Goal: Book appointment/travel/reservation

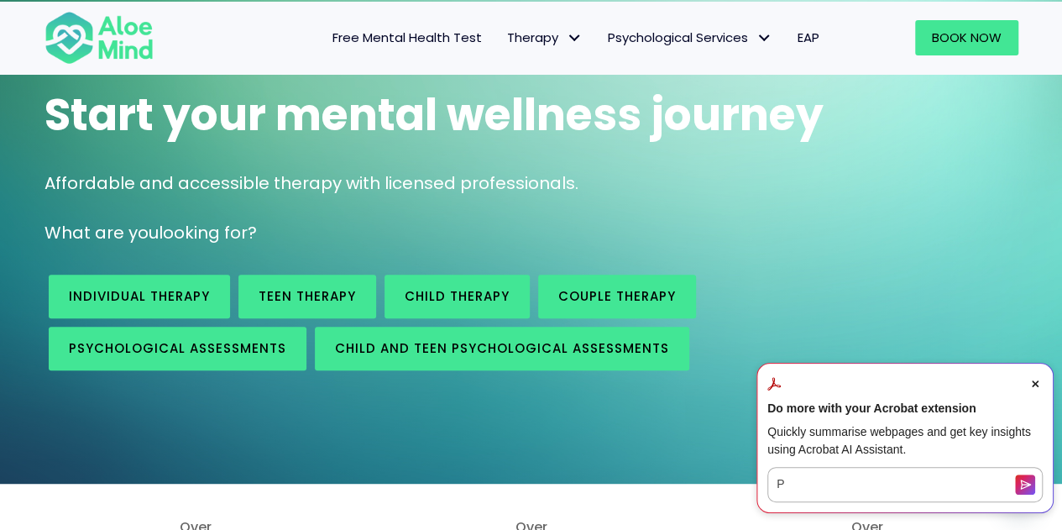
scroll to position [168, 0]
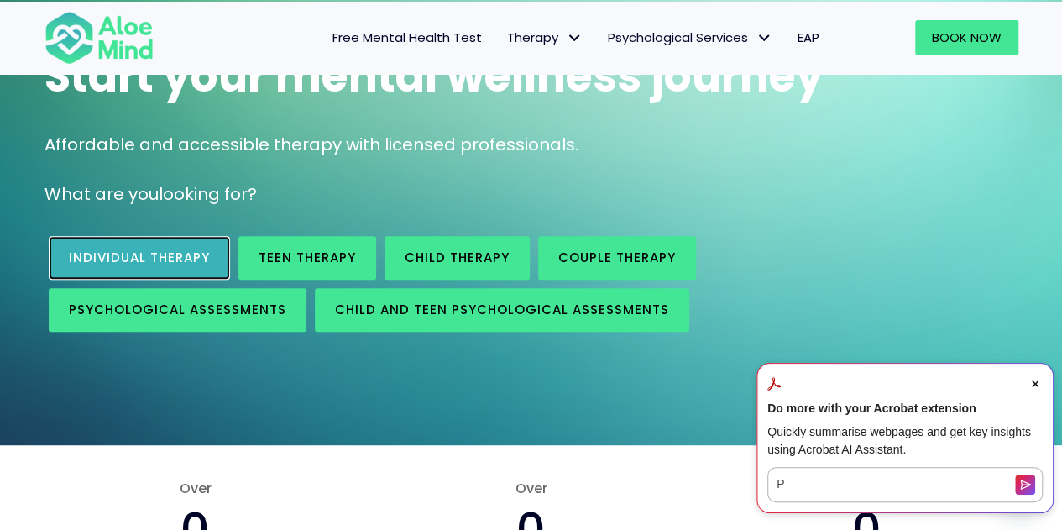
click at [164, 259] on span "Individual therapy" at bounding box center [139, 257] width 141 height 18
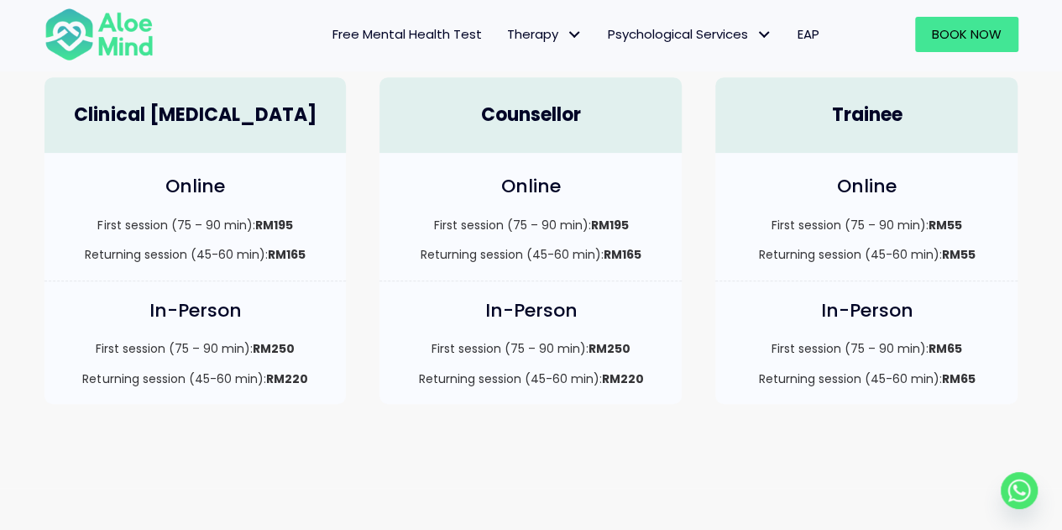
scroll to position [503, 0]
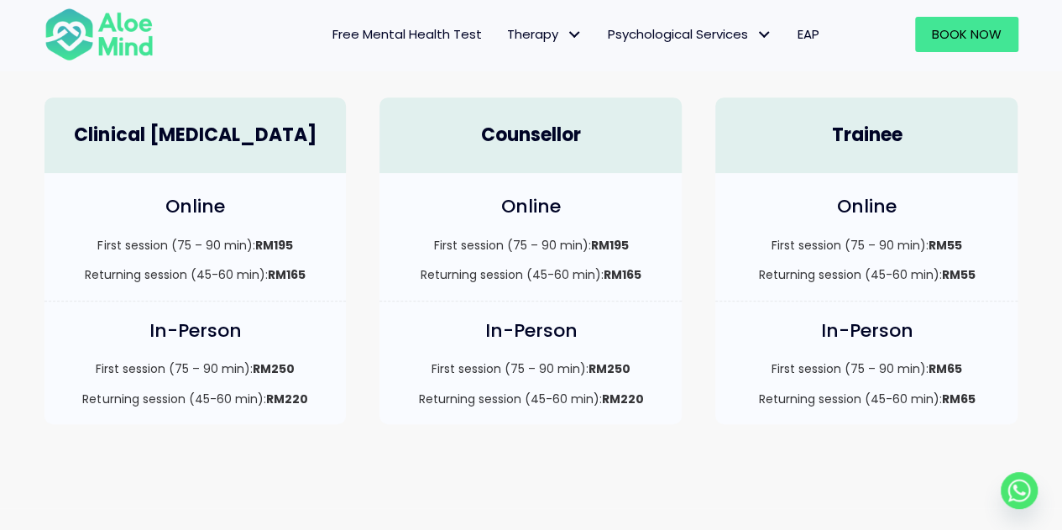
click at [522, 134] on h4 "Counsellor" at bounding box center [530, 136] width 269 height 26
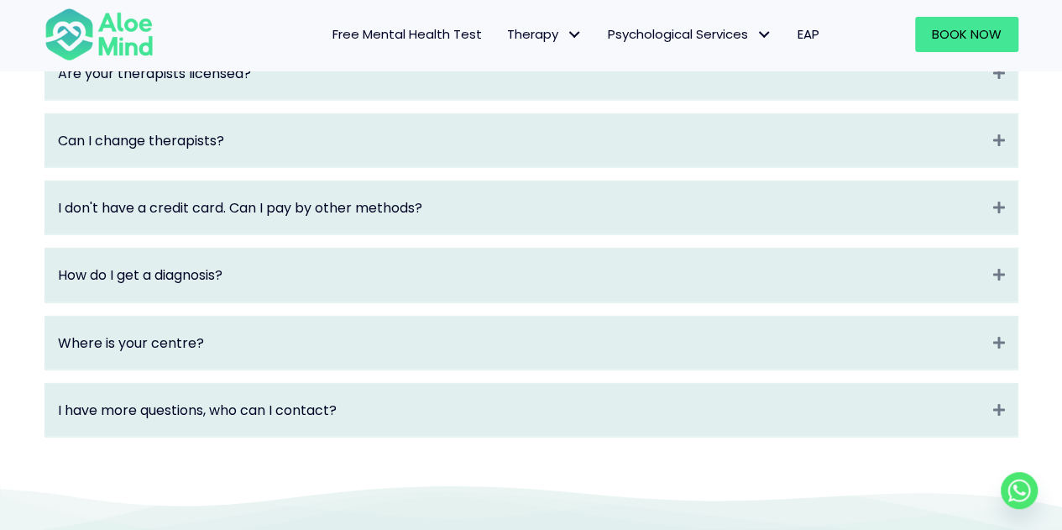
scroll to position [2517, 0]
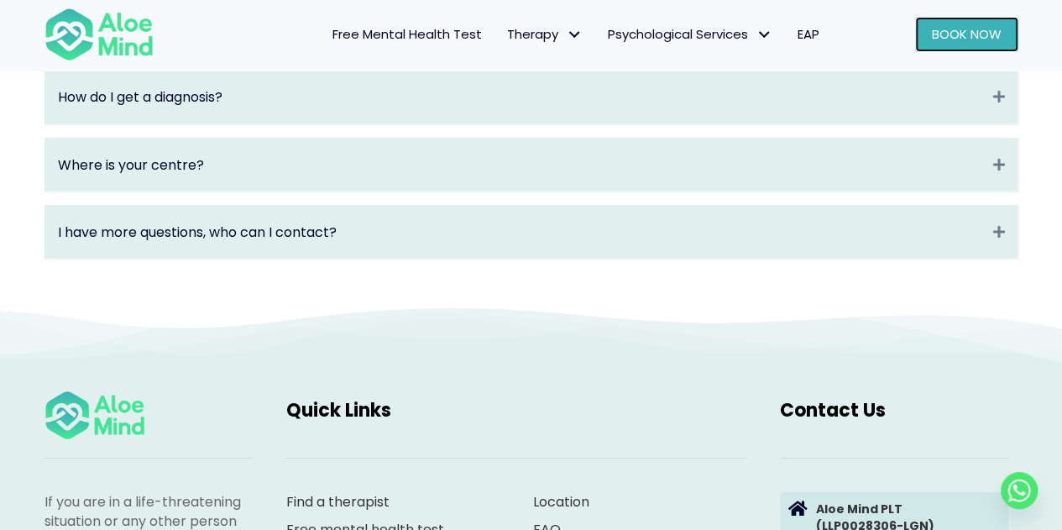
click at [953, 25] on link "Book Now" at bounding box center [966, 34] width 103 height 35
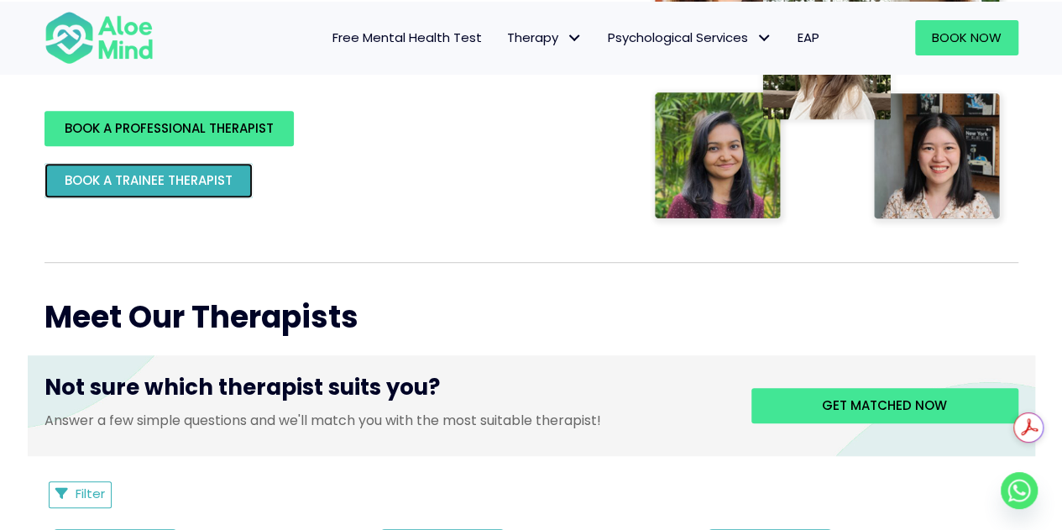
click at [188, 185] on span "BOOK A TRAINEE THERAPIST" at bounding box center [149, 180] width 168 height 18
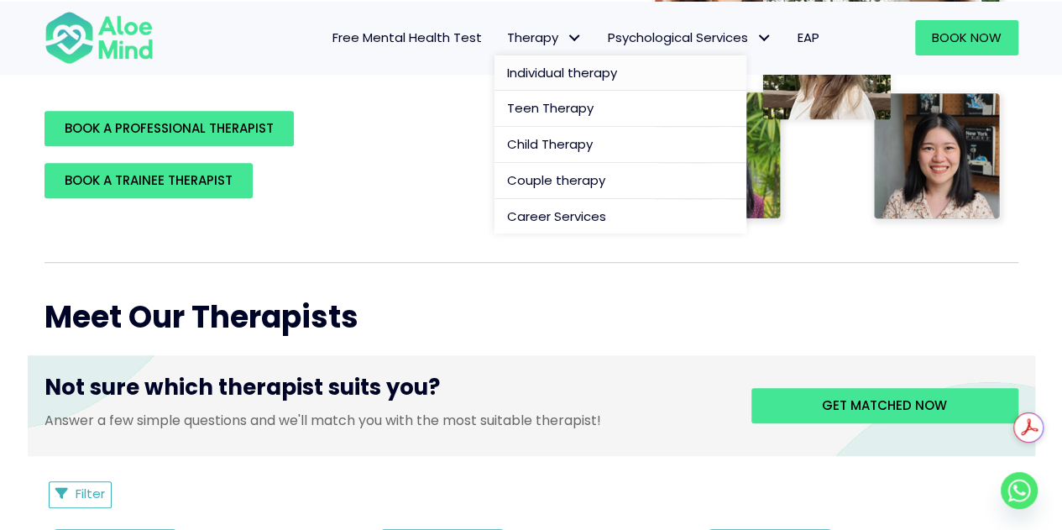
click at [535, 59] on link "Individual therapy" at bounding box center [620, 73] width 252 height 36
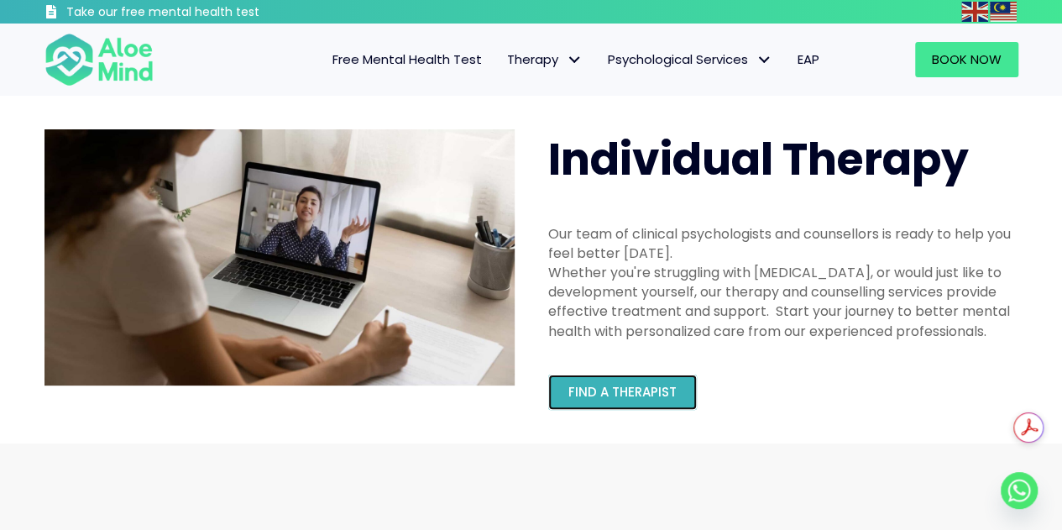
click at [663, 377] on link "Find a therapist" at bounding box center [622, 391] width 149 height 35
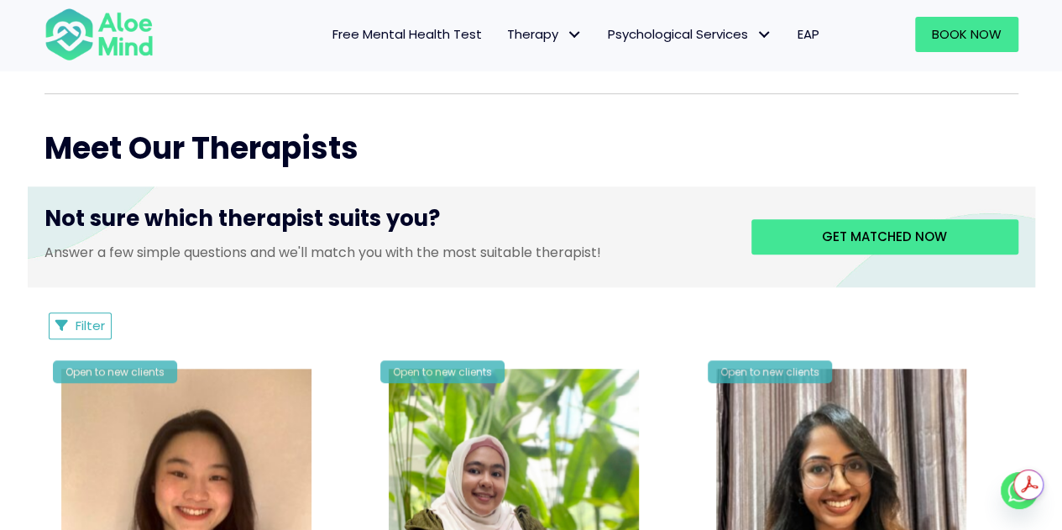
scroll to position [587, 0]
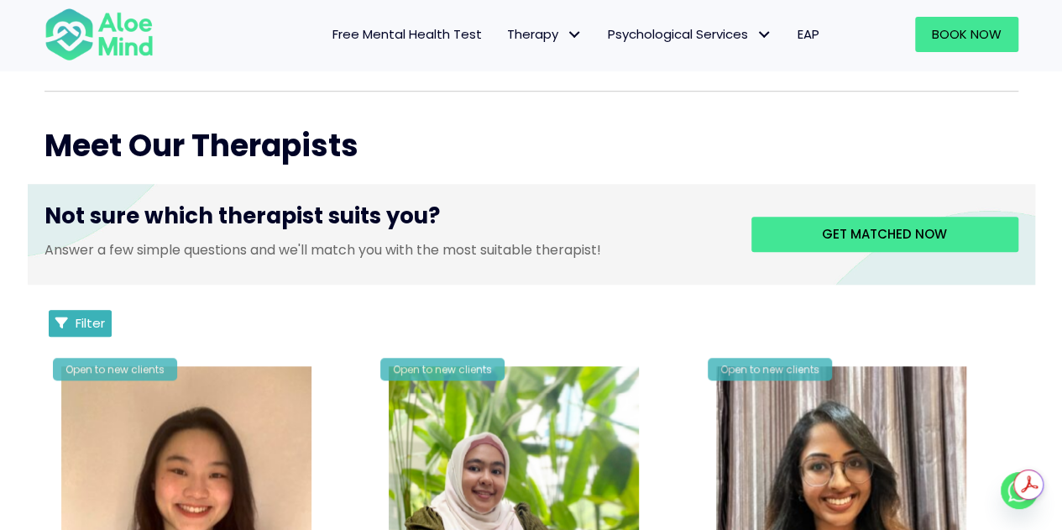
click at [101, 330] on span "Filter" at bounding box center [90, 323] width 29 height 18
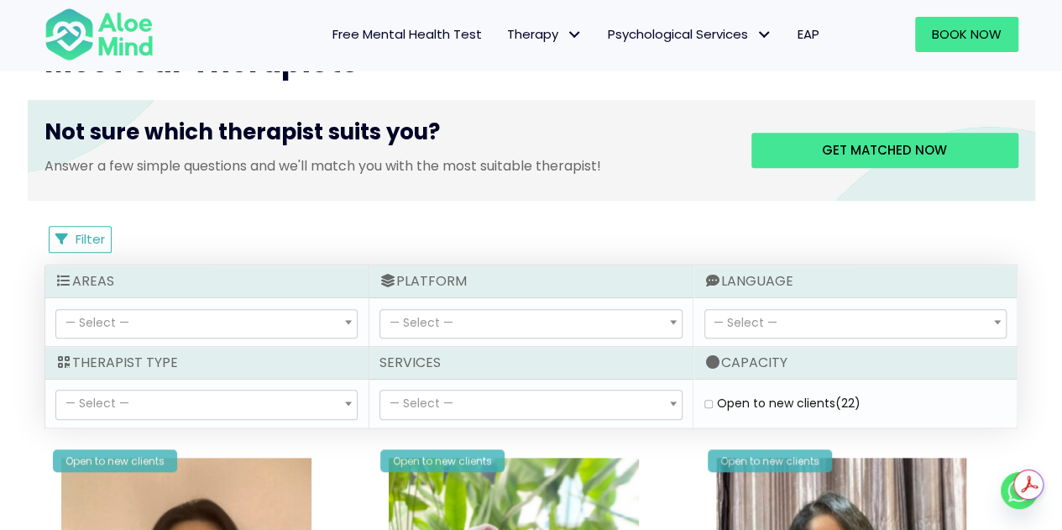
scroll to position [755, 0]
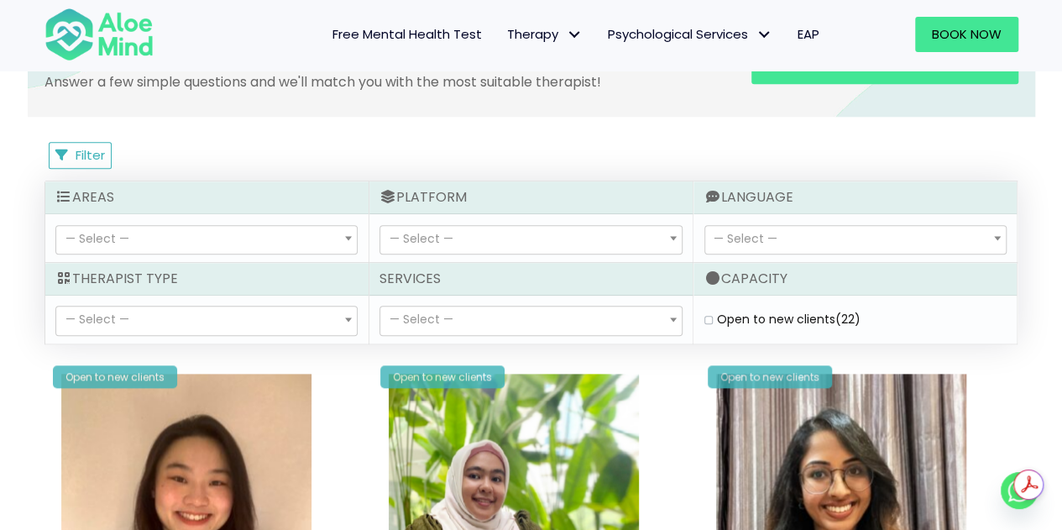
click at [733, 227] on span "— Select —" at bounding box center [855, 240] width 300 height 29
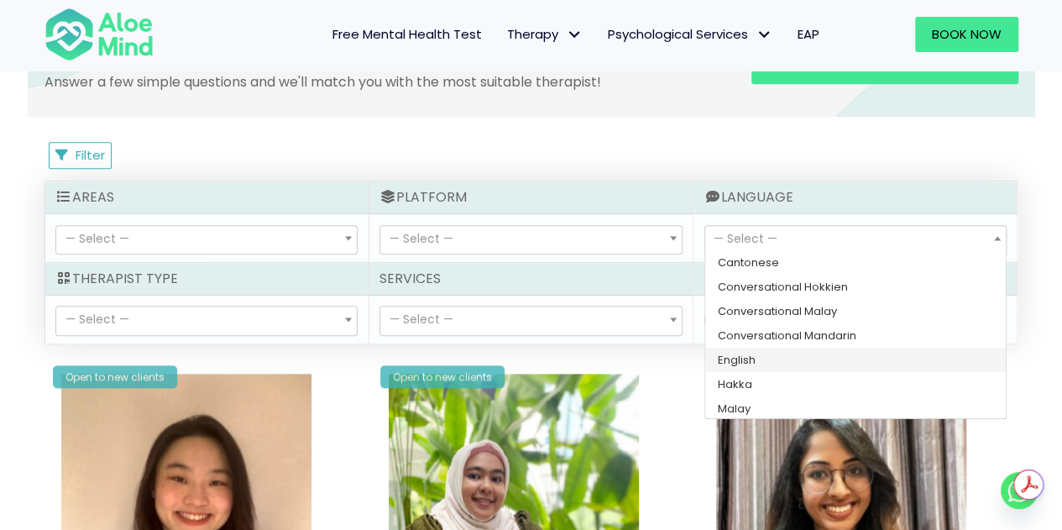
scroll to position [51, 0]
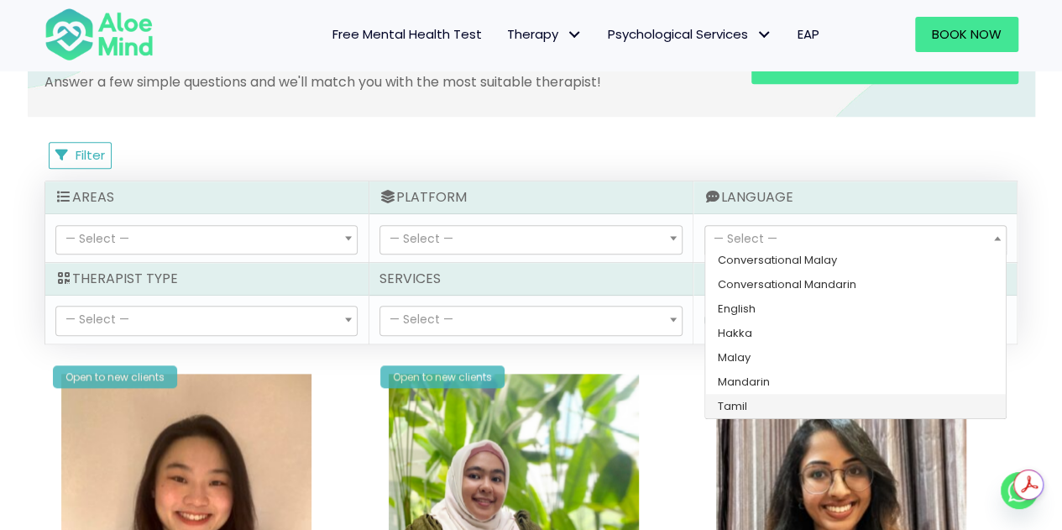
select select "145"
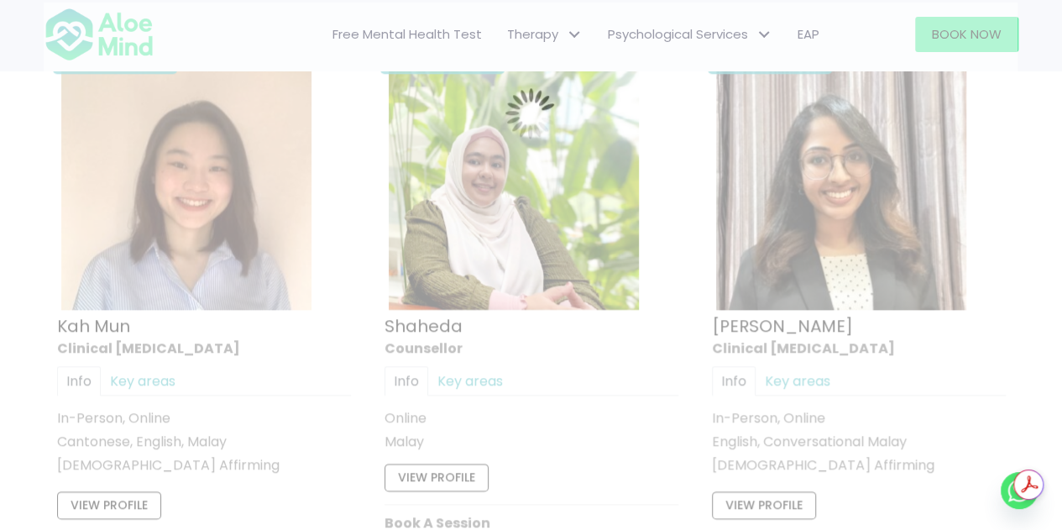
scroll to position [896, 0]
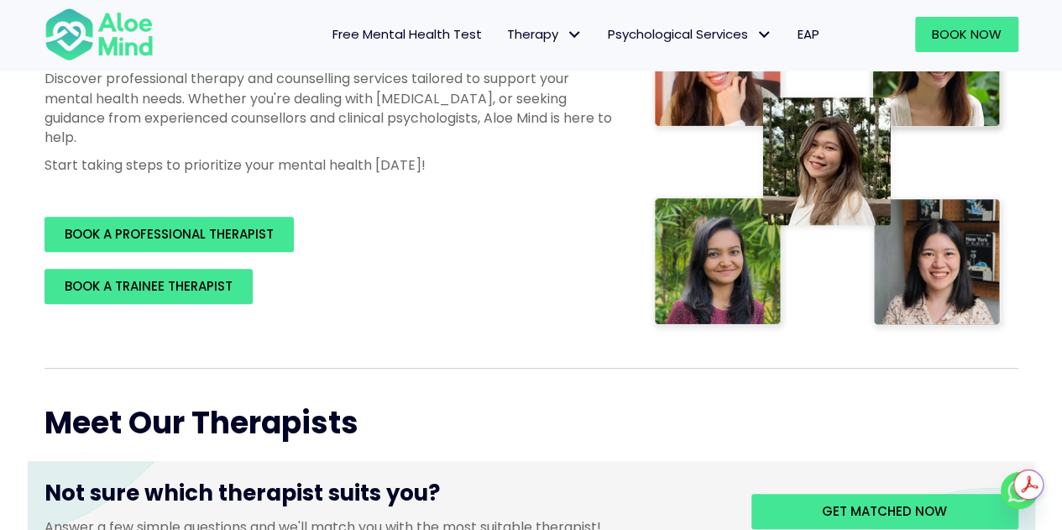
scroll to position [309, 0]
